Goal: Download file/media

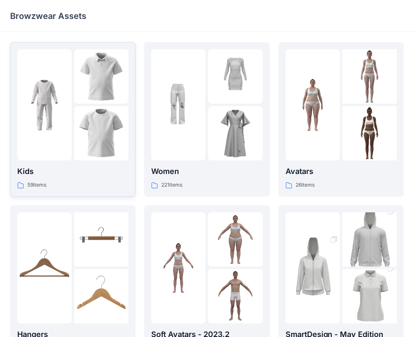
click at [101, 188] on div "59 items" at bounding box center [72, 185] width 111 height 9
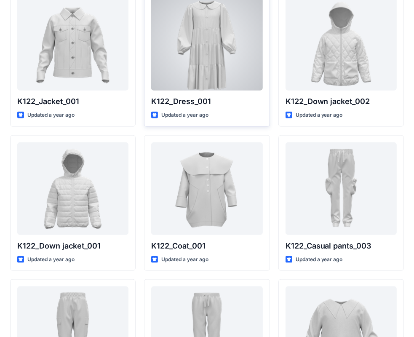
scroll to position [632, 0]
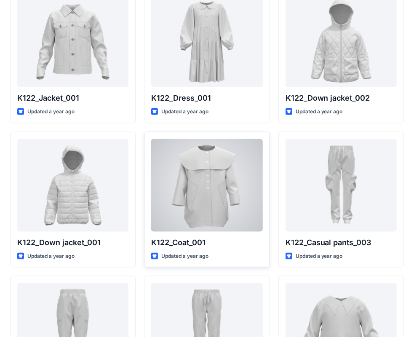
click at [232, 192] on div at bounding box center [206, 185] width 111 height 93
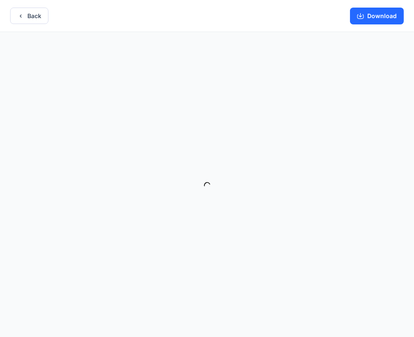
click at [376, 16] on button "Download" at bounding box center [377, 16] width 54 height 17
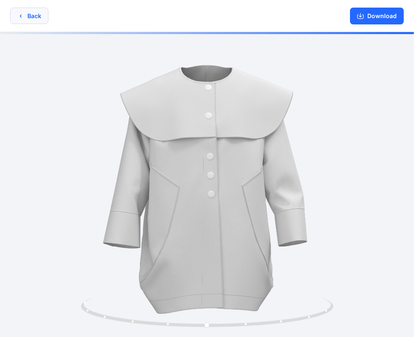
click at [39, 18] on button "Back" at bounding box center [29, 16] width 38 height 16
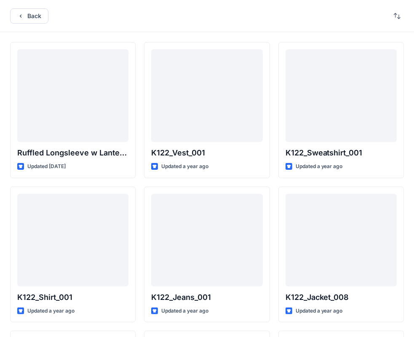
scroll to position [632, 0]
